Goal: Task Accomplishment & Management: Complete application form

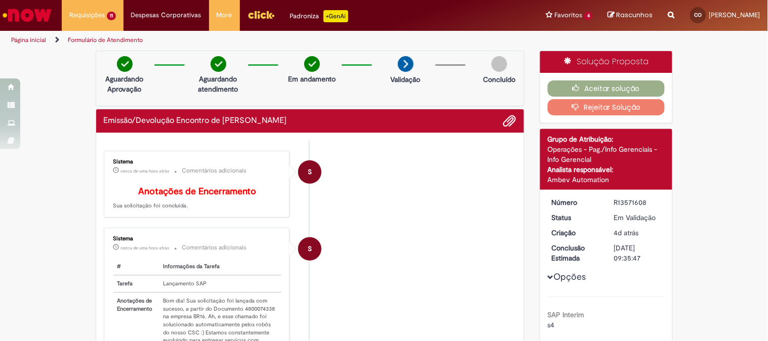
scroll to position [56, 0]
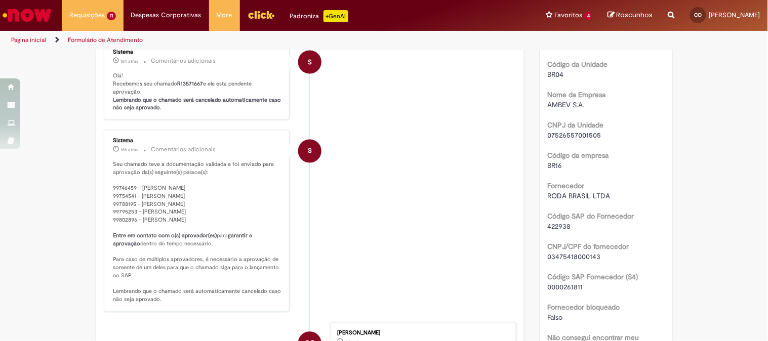
scroll to position [95, 0]
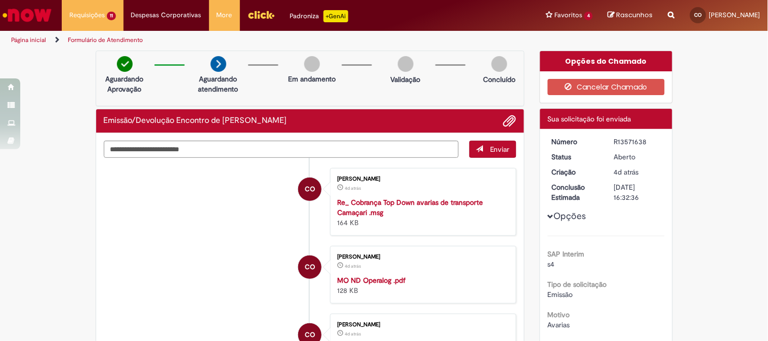
scroll to position [281, 0]
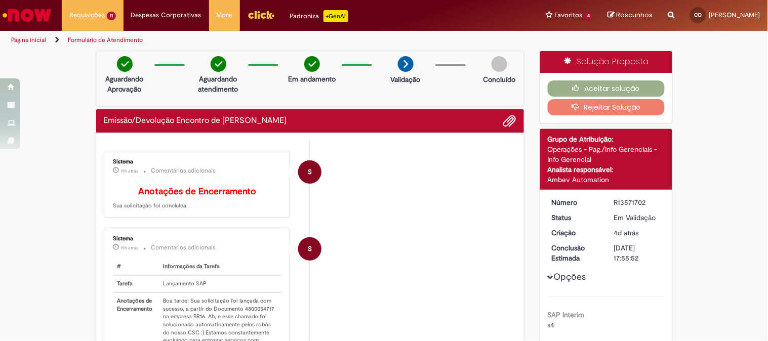
scroll to position [56, 0]
